Goal: Task Accomplishment & Management: Manage account settings

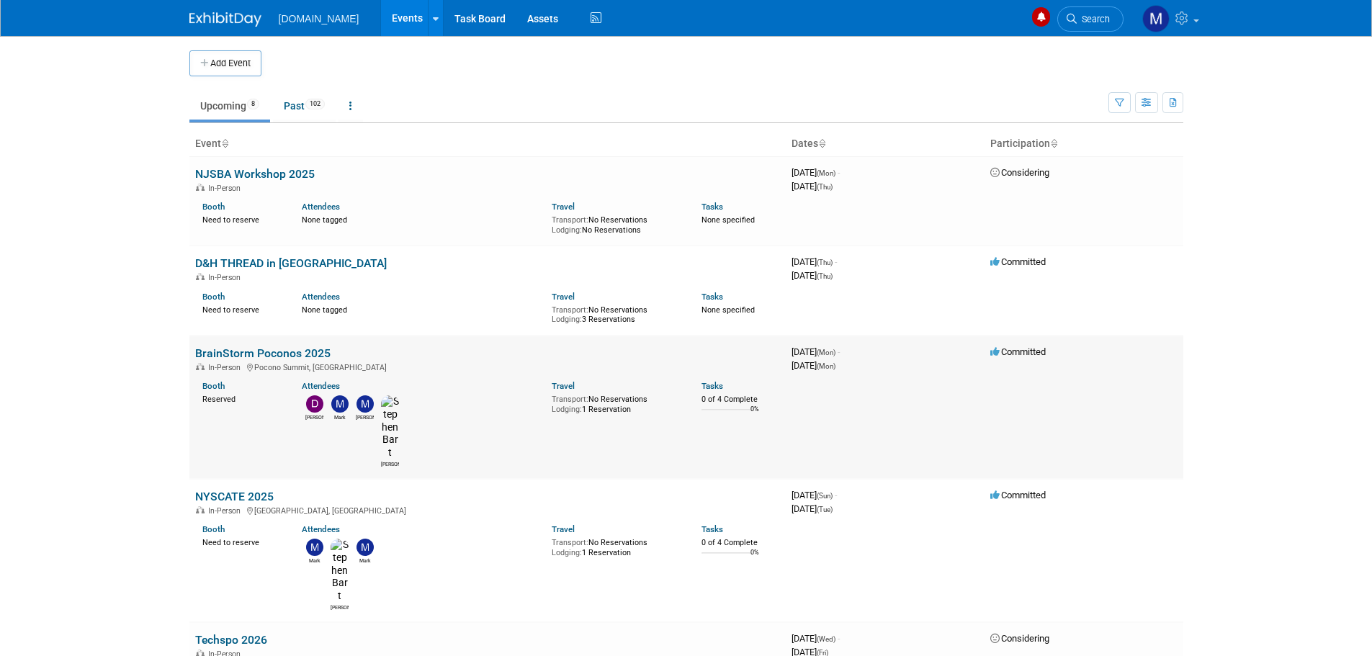
click at [254, 357] on link "BrainStorm Poconos 2025" at bounding box center [262, 354] width 135 height 14
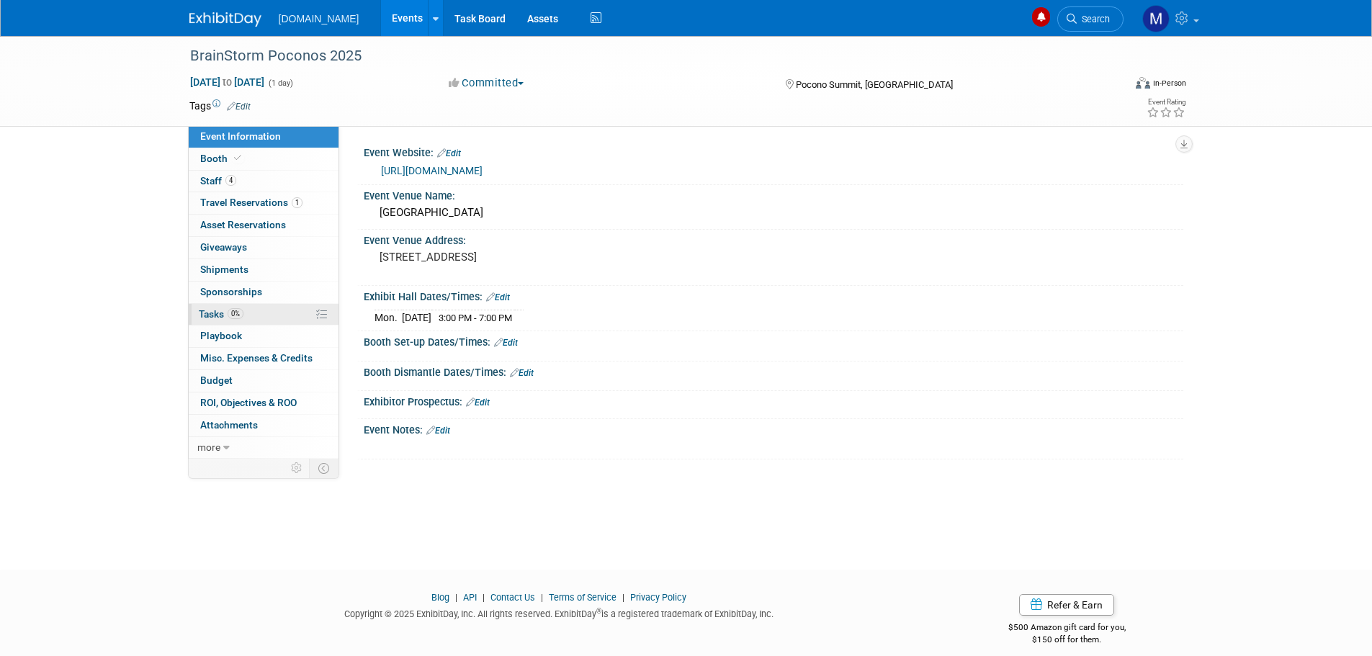
click at [212, 315] on span "Tasks 0%" at bounding box center [221, 314] width 45 height 12
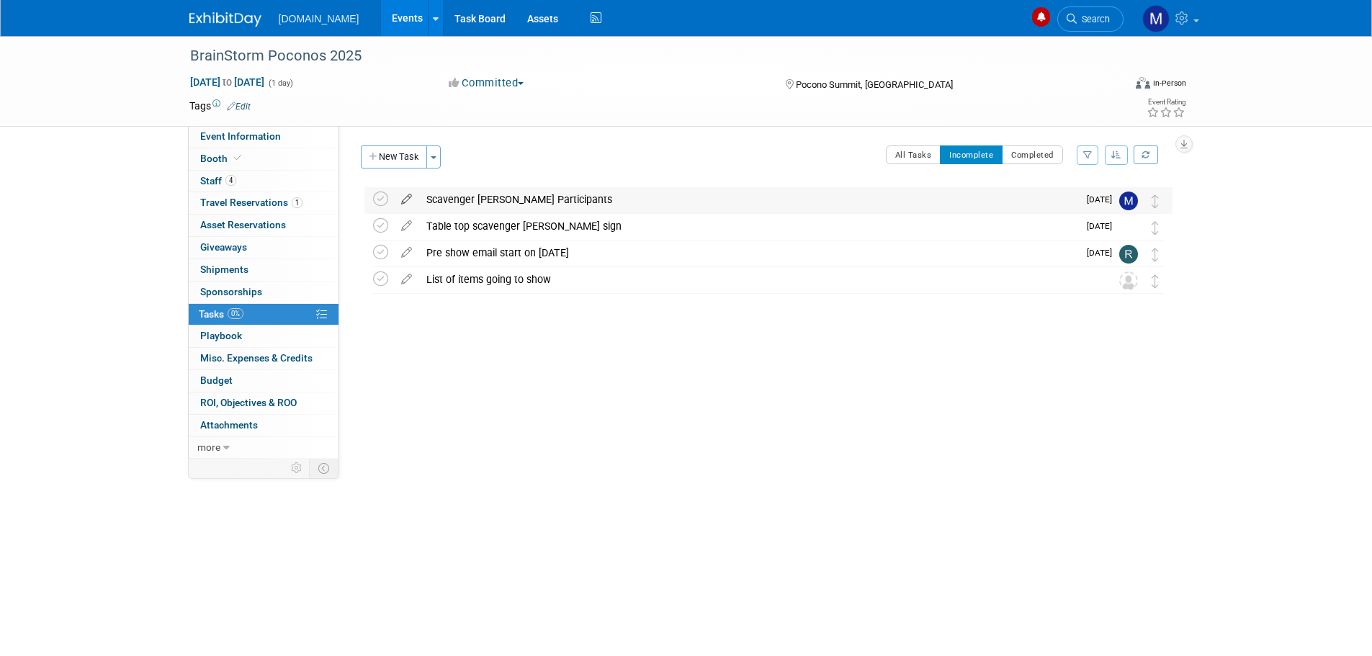
click at [404, 198] on icon at bounding box center [406, 196] width 25 height 18
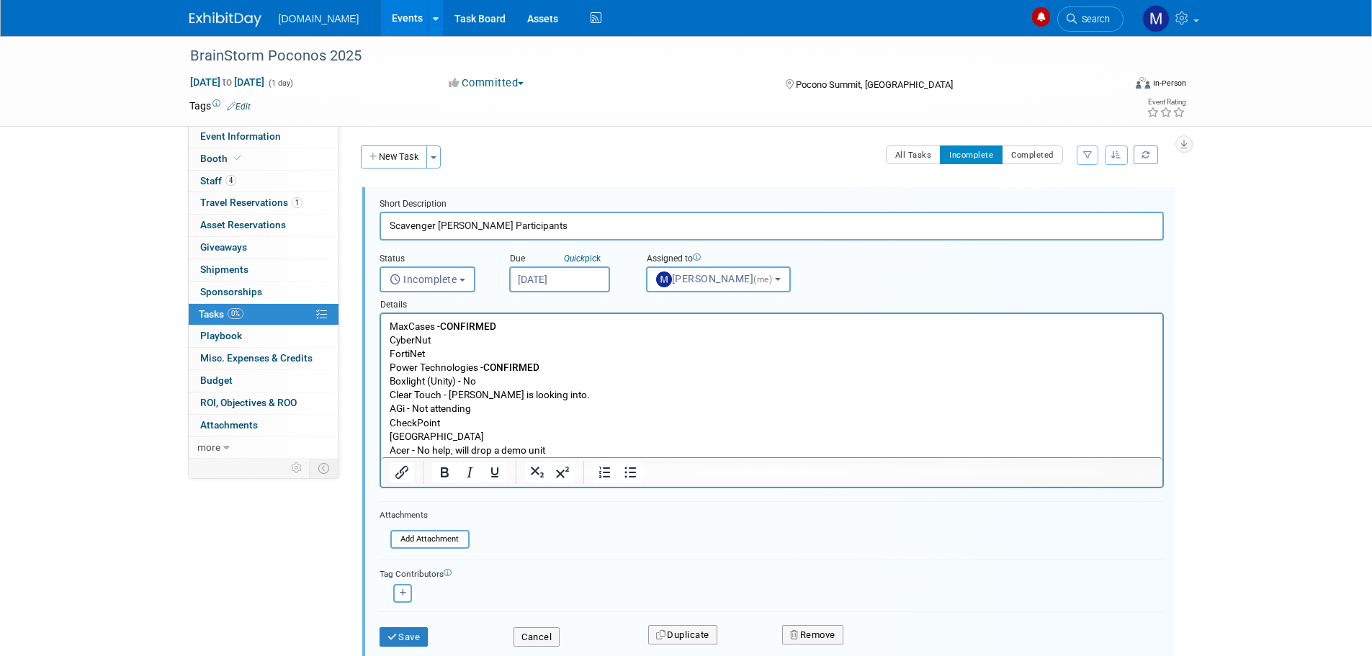
click at [444, 342] on p "MaxCases - CONFIRMED CyberNut FortiNet Power Technologies - CONFIRMED Boxlight …" at bounding box center [771, 389] width 765 height 138
click at [439, 471] on icon "Bold" at bounding box center [444, 472] width 17 height 17
click at [400, 638] on button "Save" at bounding box center [404, 638] width 49 height 20
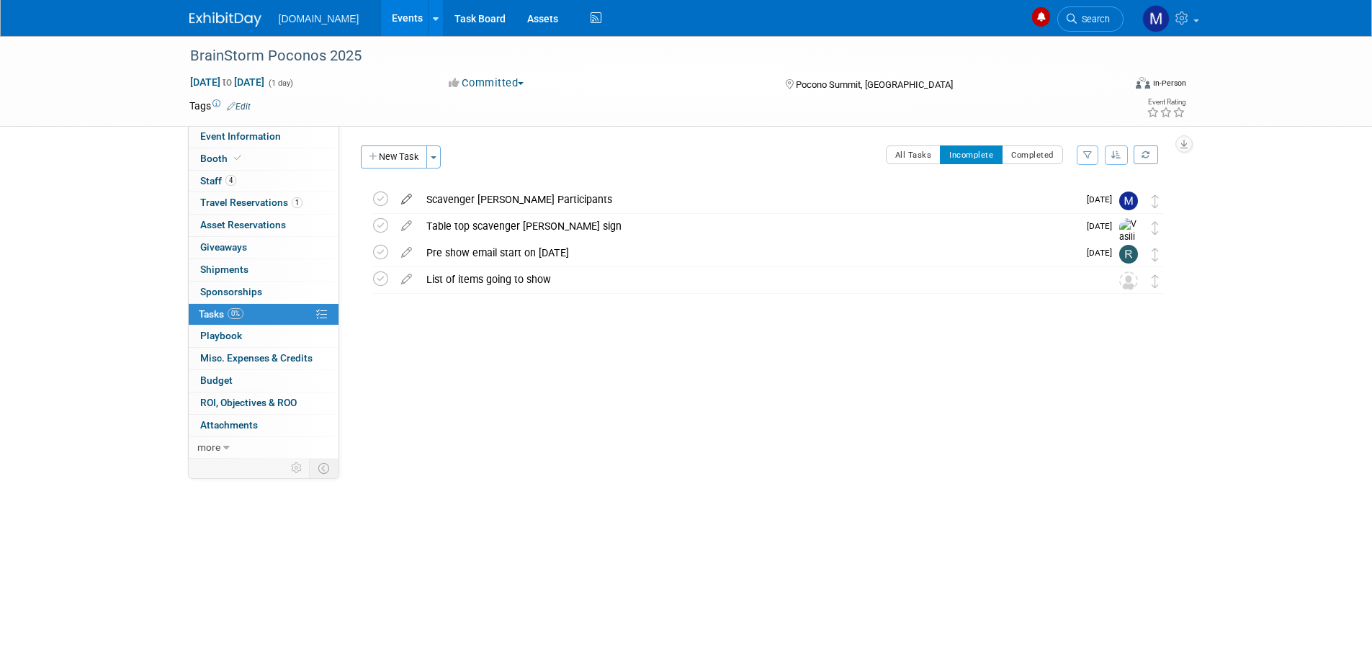
click at [408, 196] on icon at bounding box center [406, 196] width 25 height 18
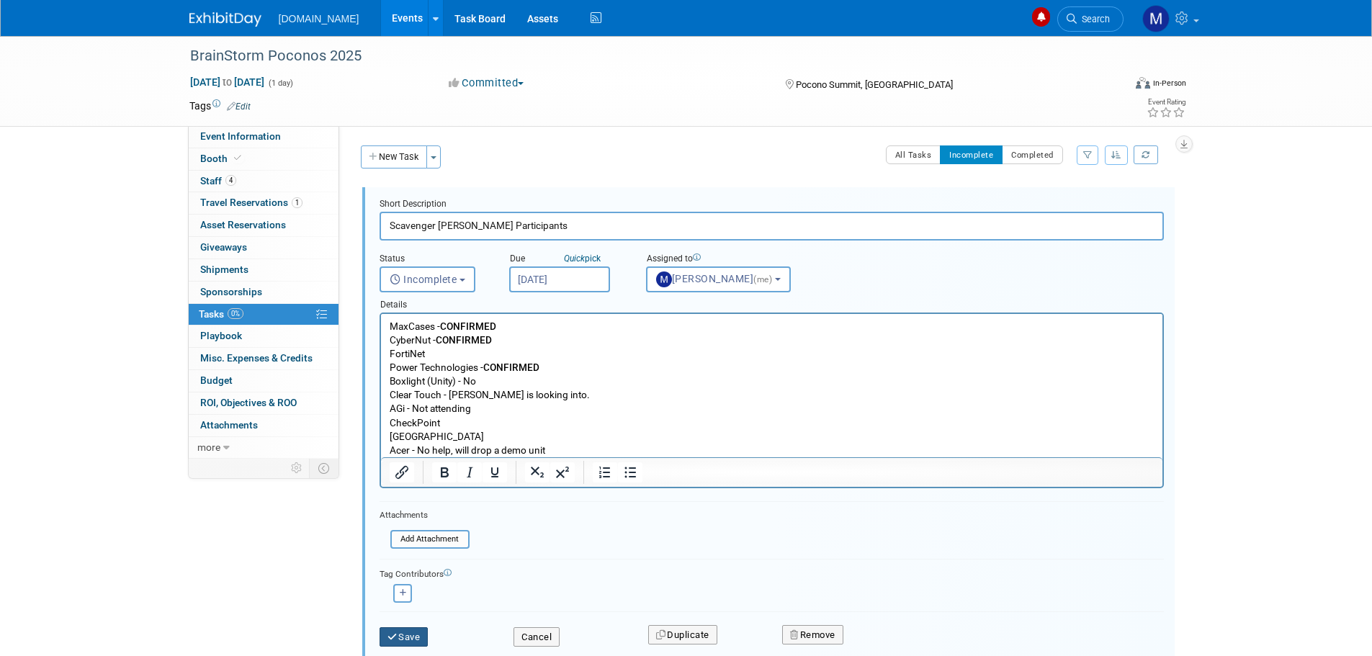
click at [401, 633] on button "Save" at bounding box center [404, 638] width 49 height 20
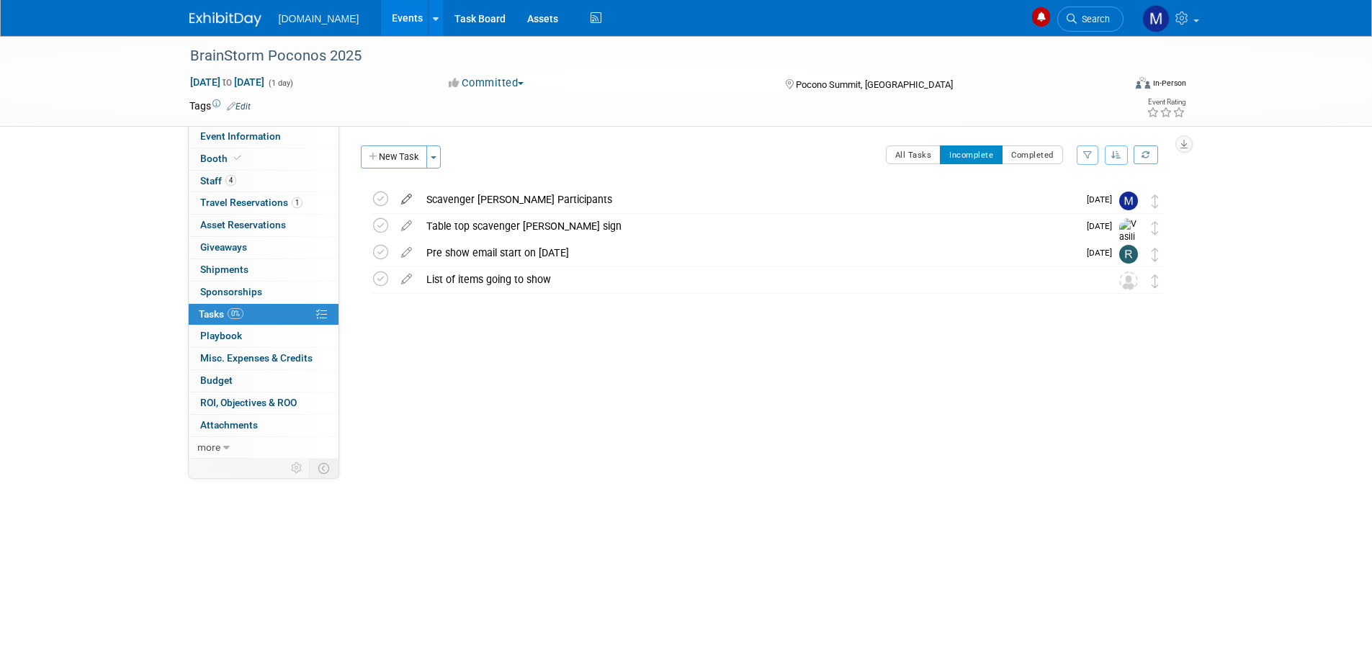
click at [407, 198] on icon at bounding box center [406, 196] width 25 height 18
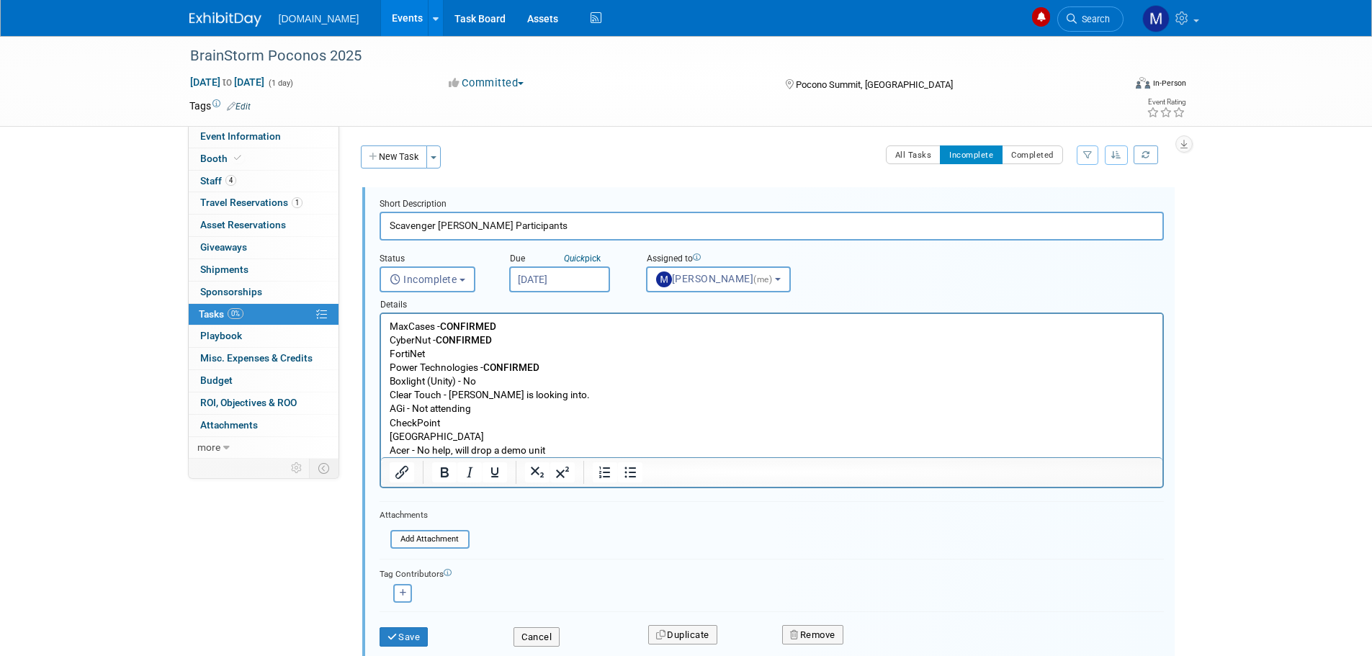
click at [560, 443] on p "MaxCases - CONFIRMED CyberNut - CONFIRMED FortiNet Power Technologies - CONFIRM…" at bounding box center [771, 389] width 765 height 138
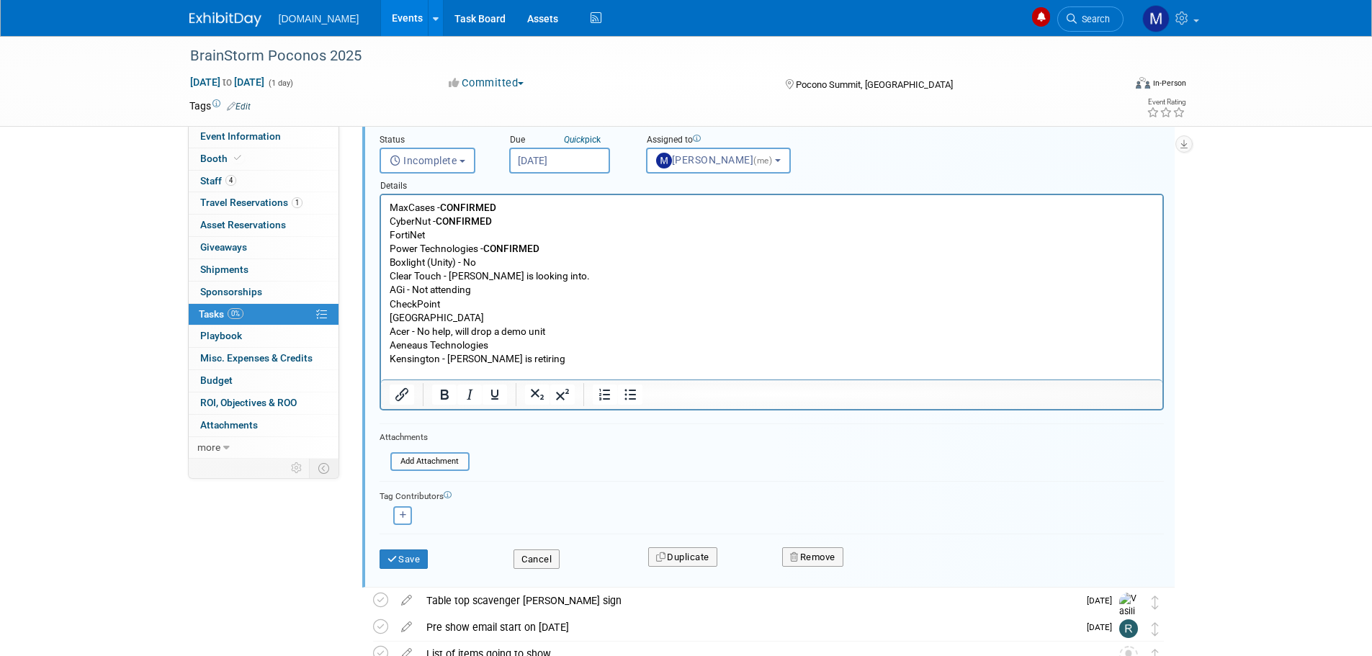
scroll to position [144, 0]
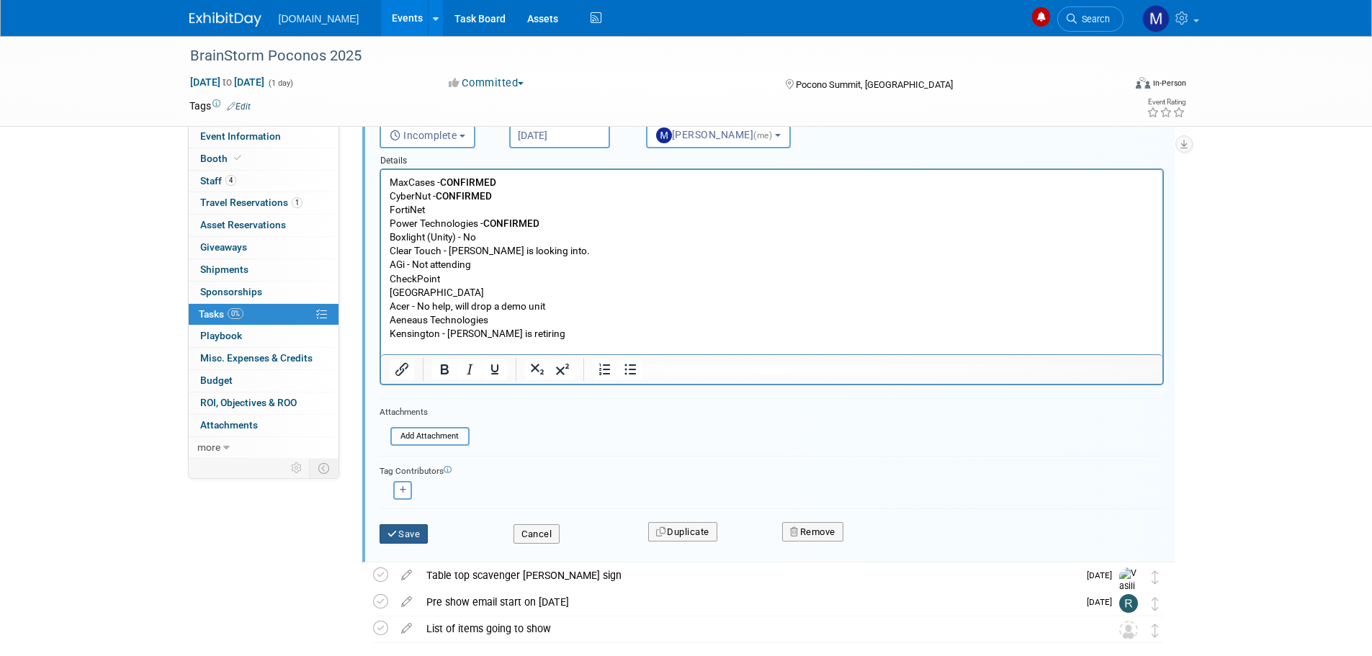
click at [396, 532] on icon "submit" at bounding box center [394, 534] width 12 height 9
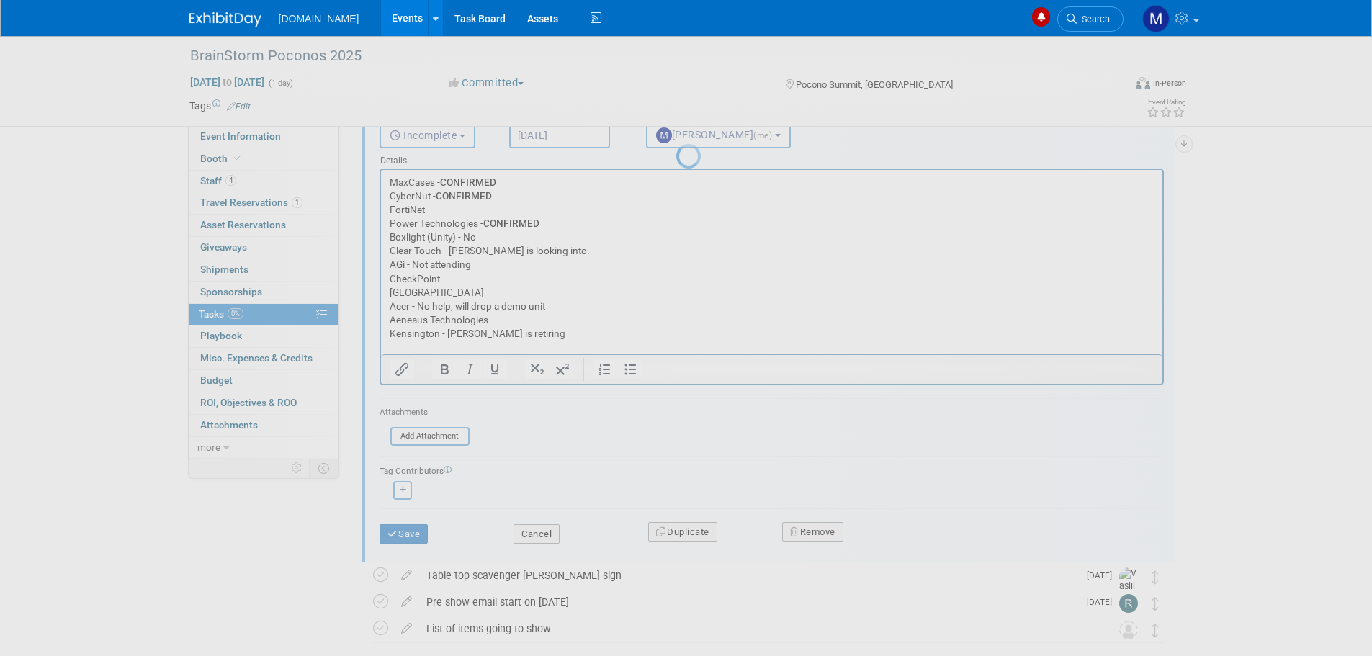
scroll to position [0, 0]
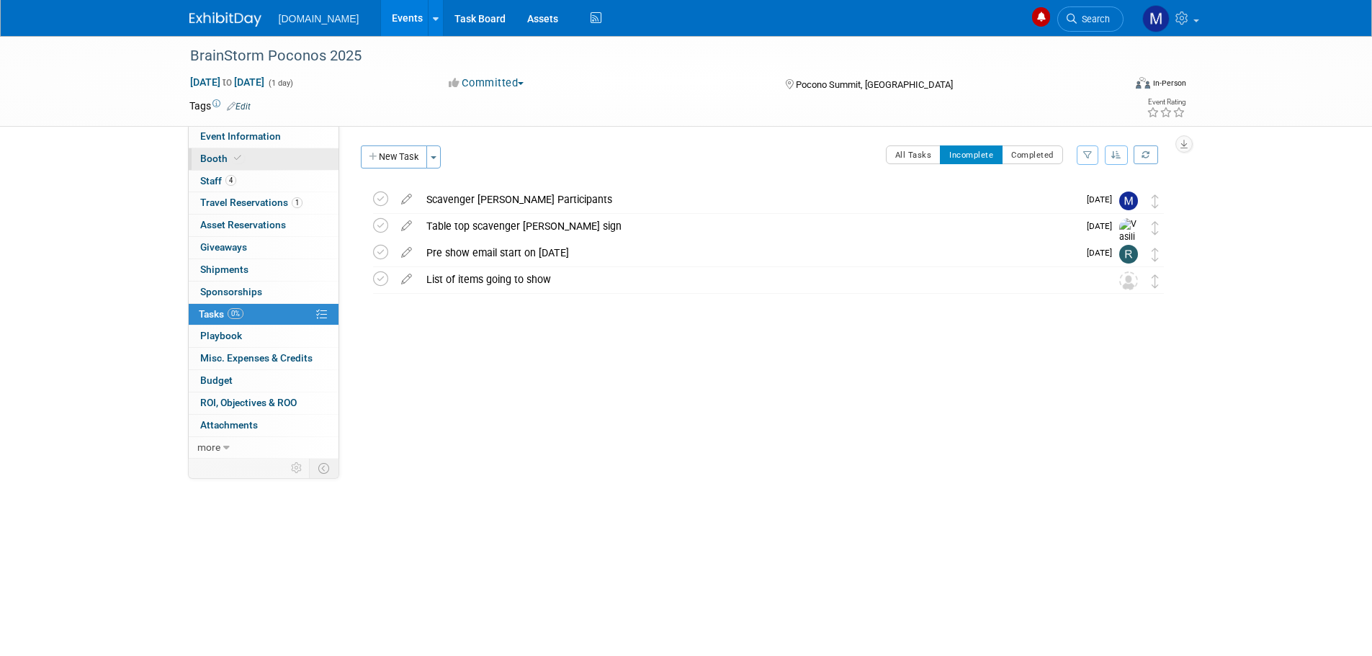
click at [212, 157] on span "Booth" at bounding box center [222, 159] width 44 height 12
